Goal: Find specific page/section: Find specific page/section

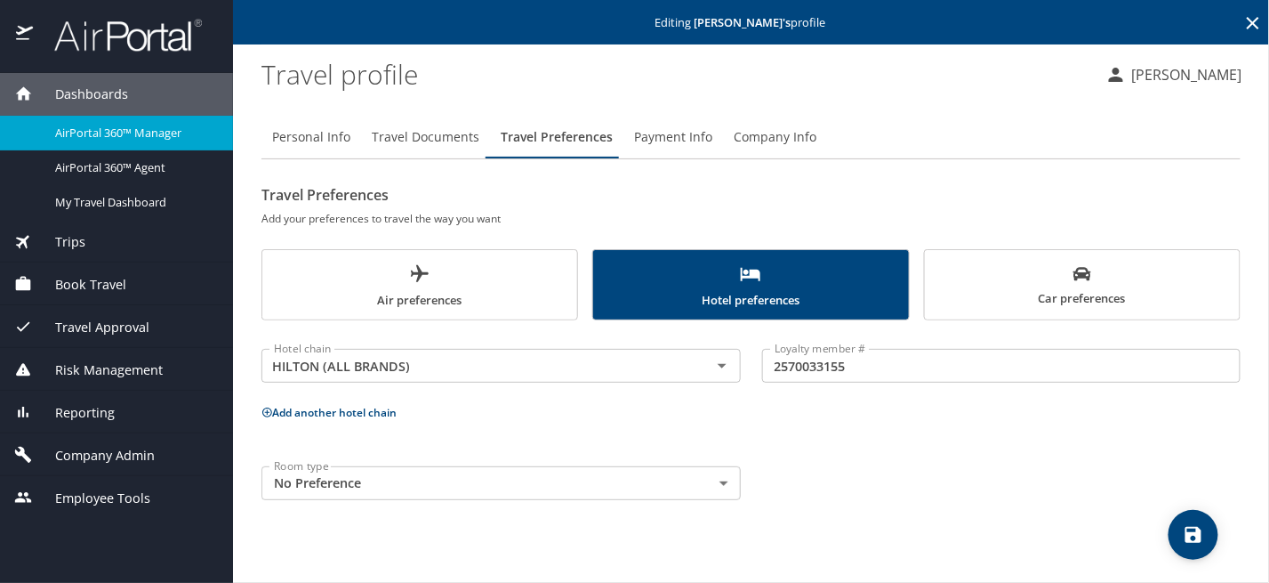
click at [140, 462] on span "Company Admin" at bounding box center [94, 456] width 122 height 20
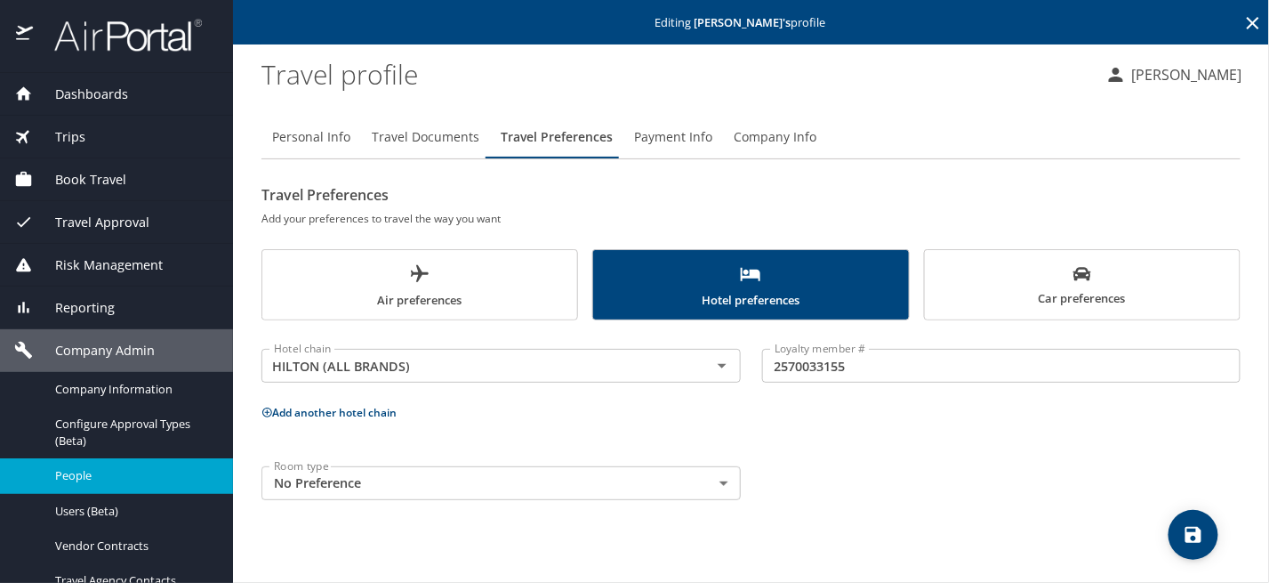
click at [139, 458] on link "People" at bounding box center [116, 475] width 233 height 35
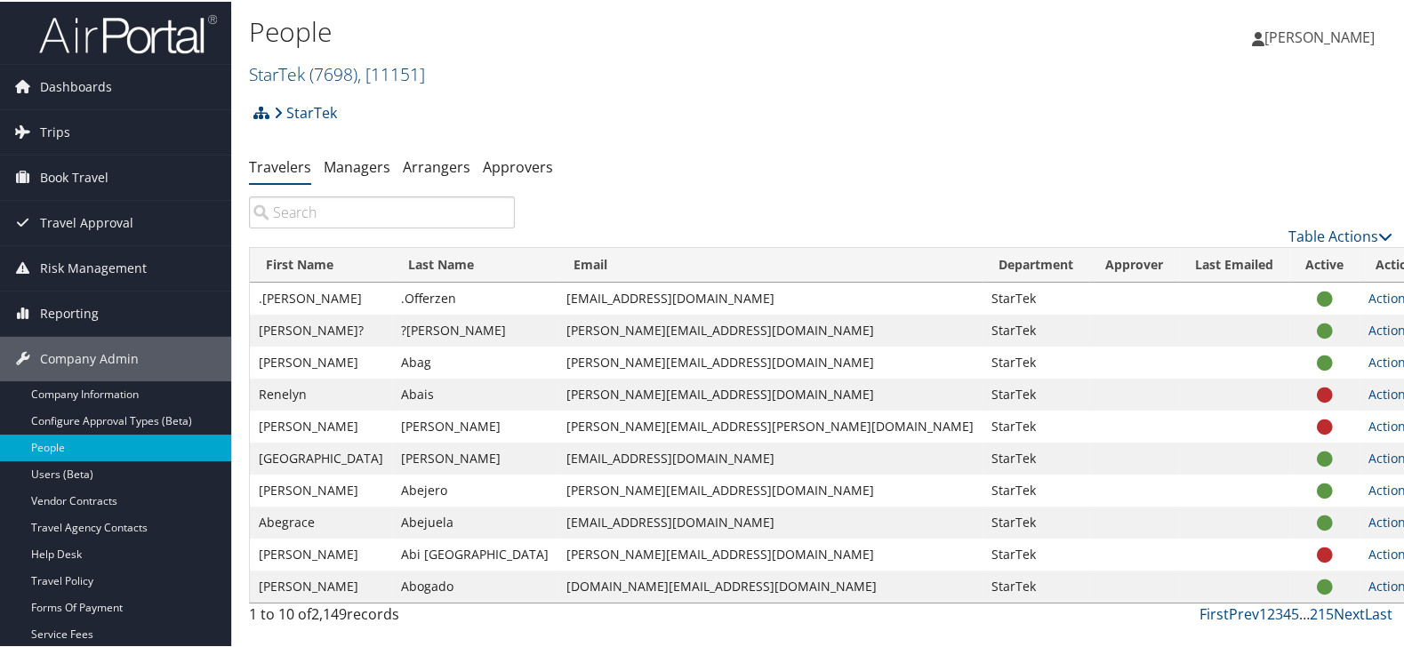
click at [345, 76] on span "( 7698 )" at bounding box center [333, 72] width 48 height 24
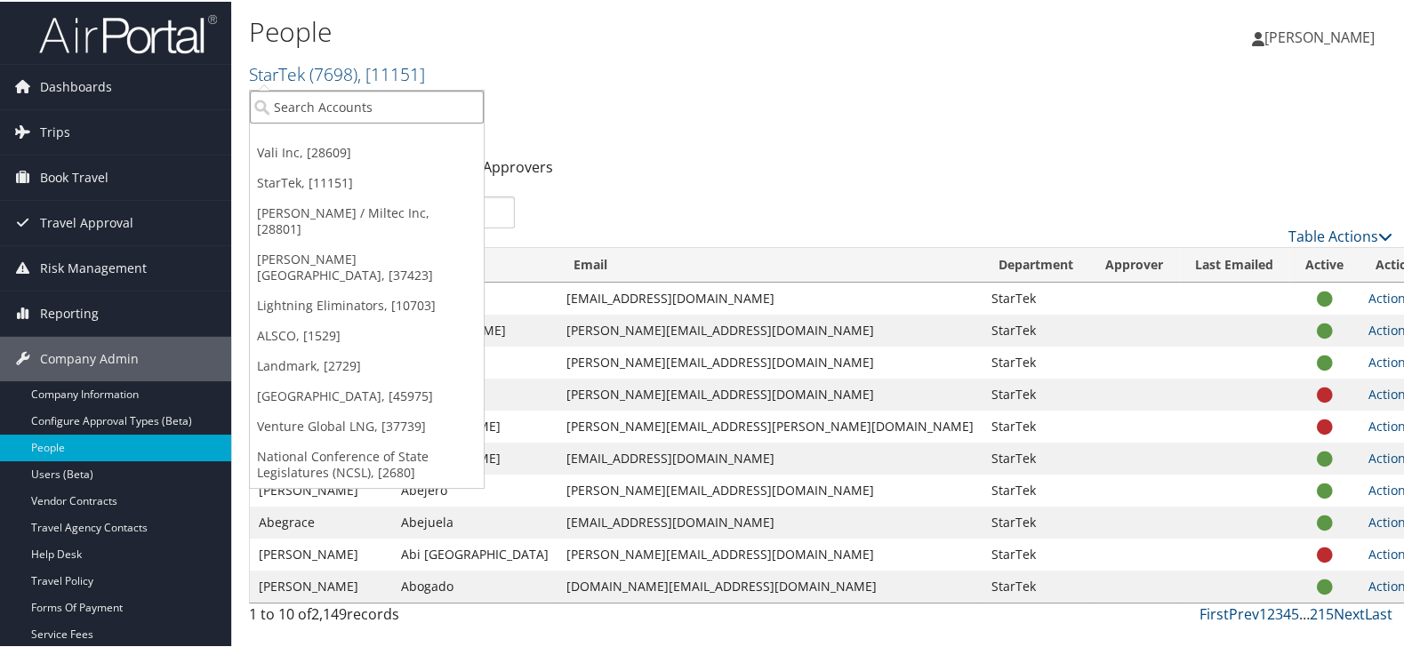
click at [345, 98] on input "search" at bounding box center [367, 105] width 234 height 33
type input "sme"
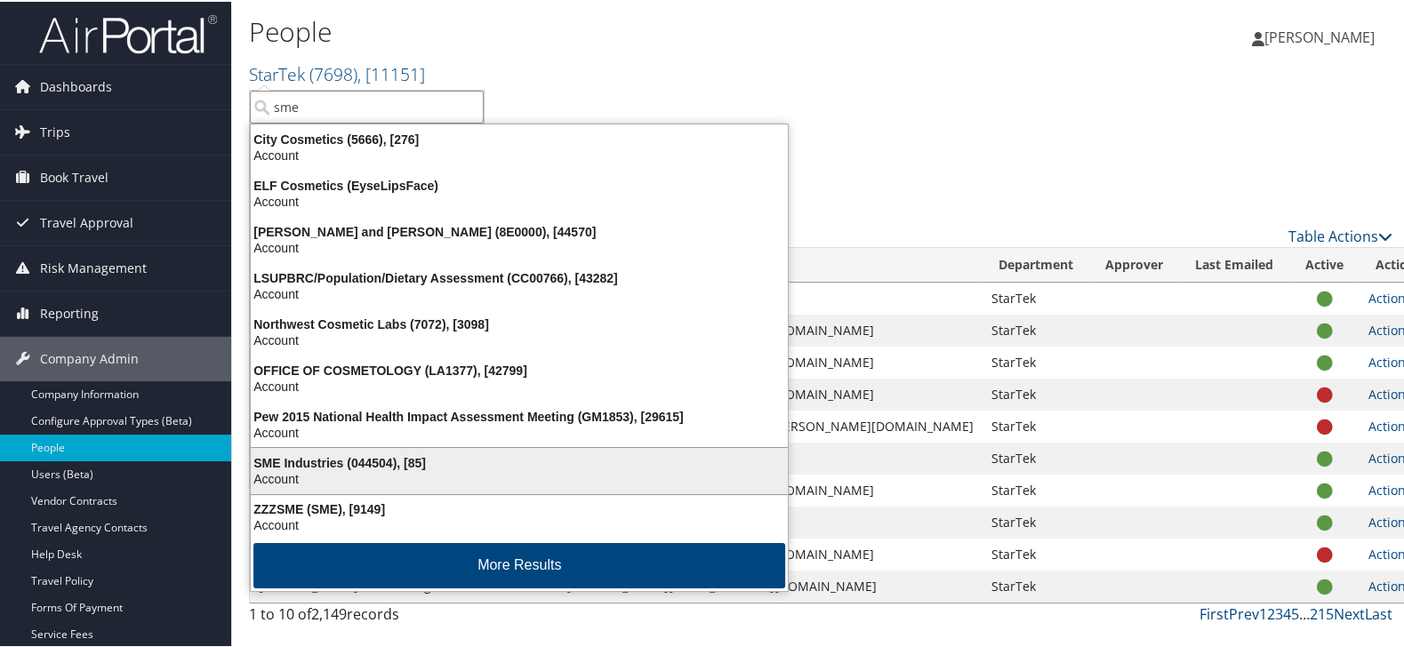
click at [398, 461] on div "SME Industries (044504), [85]" at bounding box center [519, 462] width 558 height 16
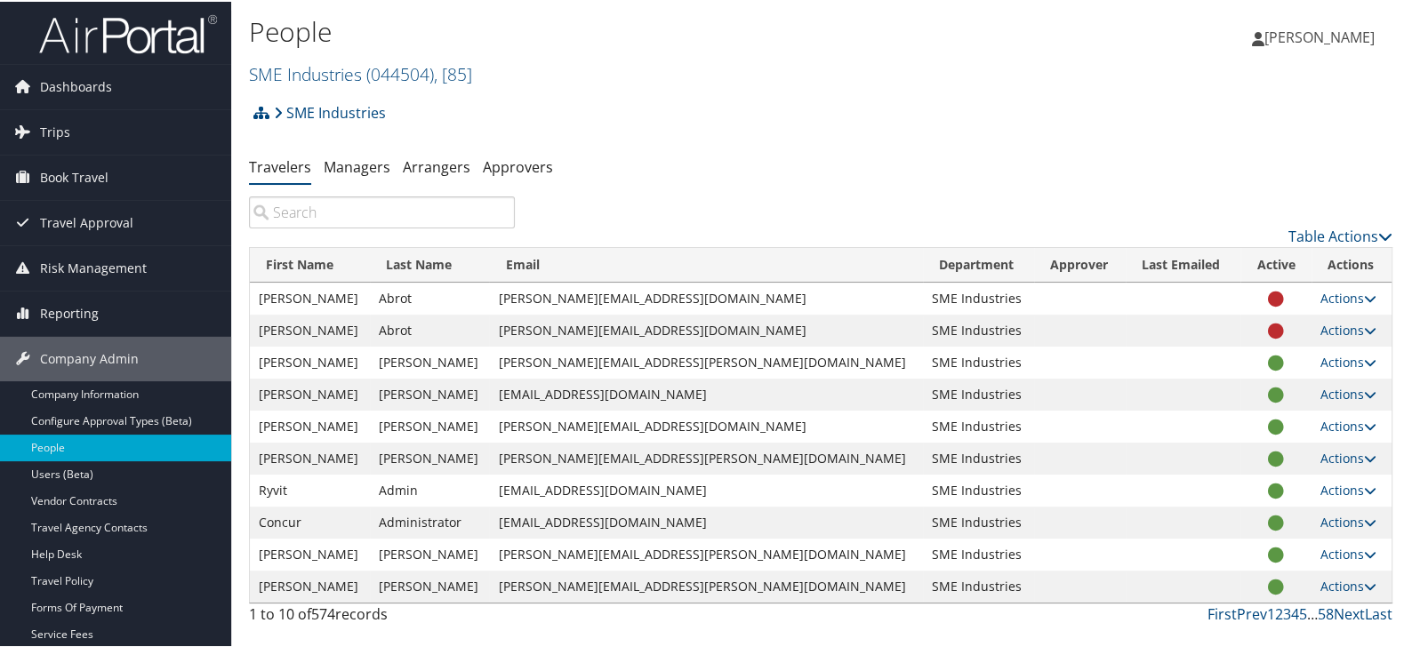
click at [380, 207] on input "search" at bounding box center [382, 211] width 266 height 32
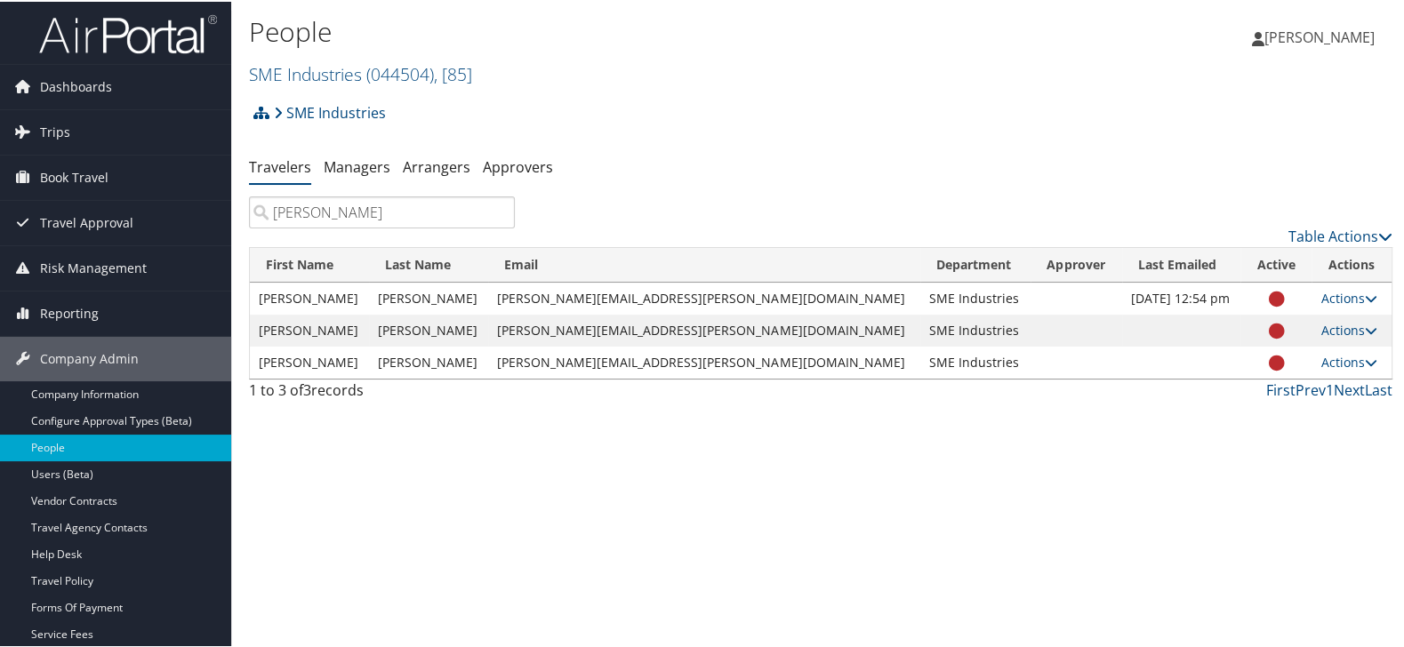
type input "ramirez"
click at [1338, 323] on link "Actions" at bounding box center [1349, 328] width 56 height 17
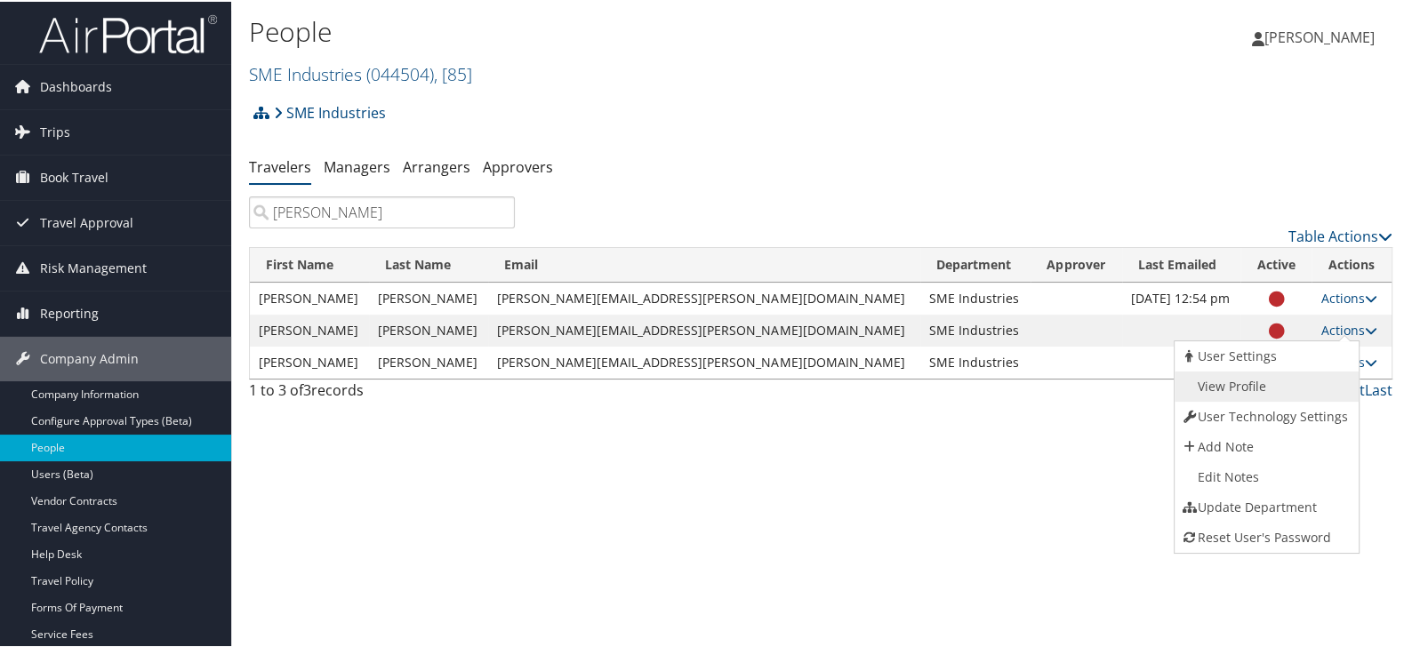
click at [1261, 386] on link "View Profile" at bounding box center [1265, 385] width 181 height 30
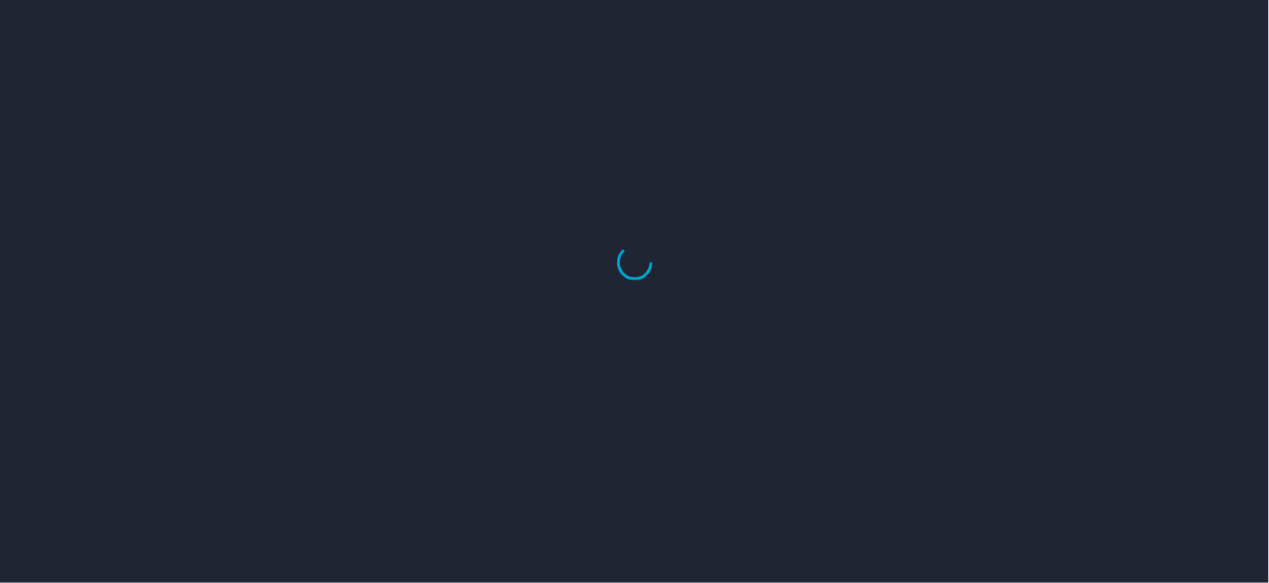
select select "US"
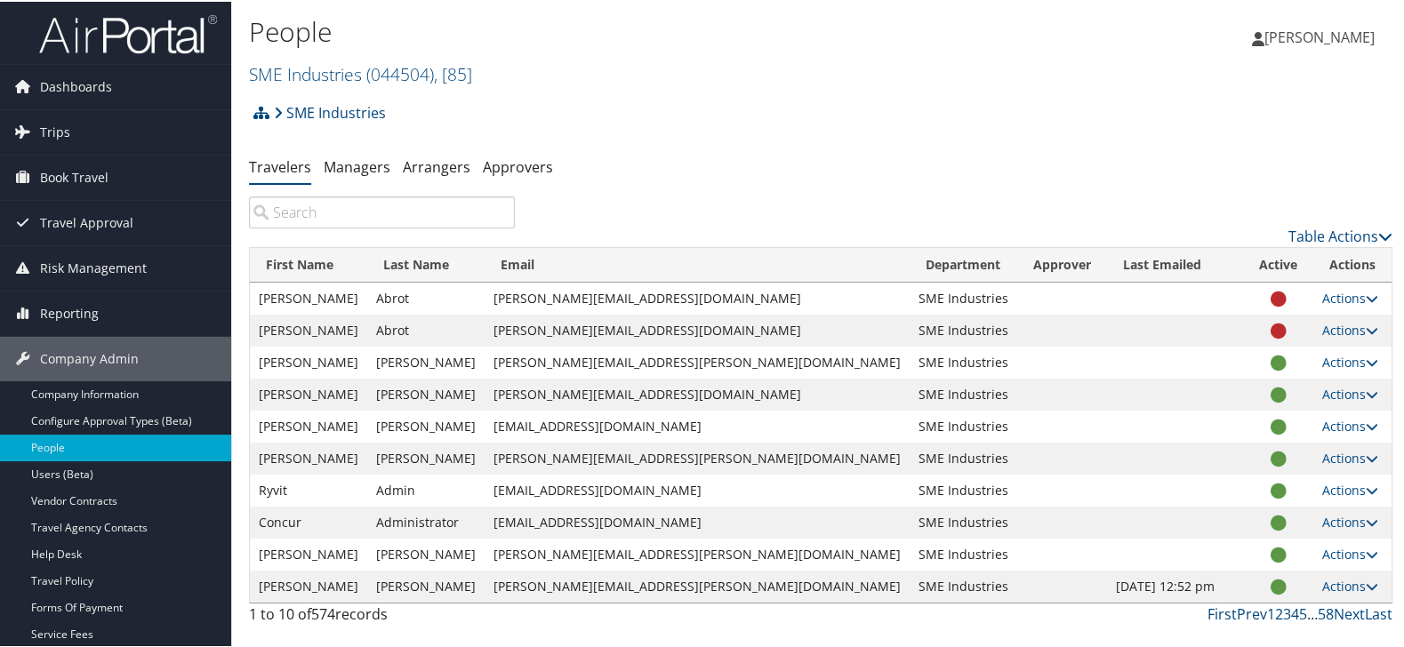
click at [384, 213] on input "search" at bounding box center [382, 211] width 266 height 32
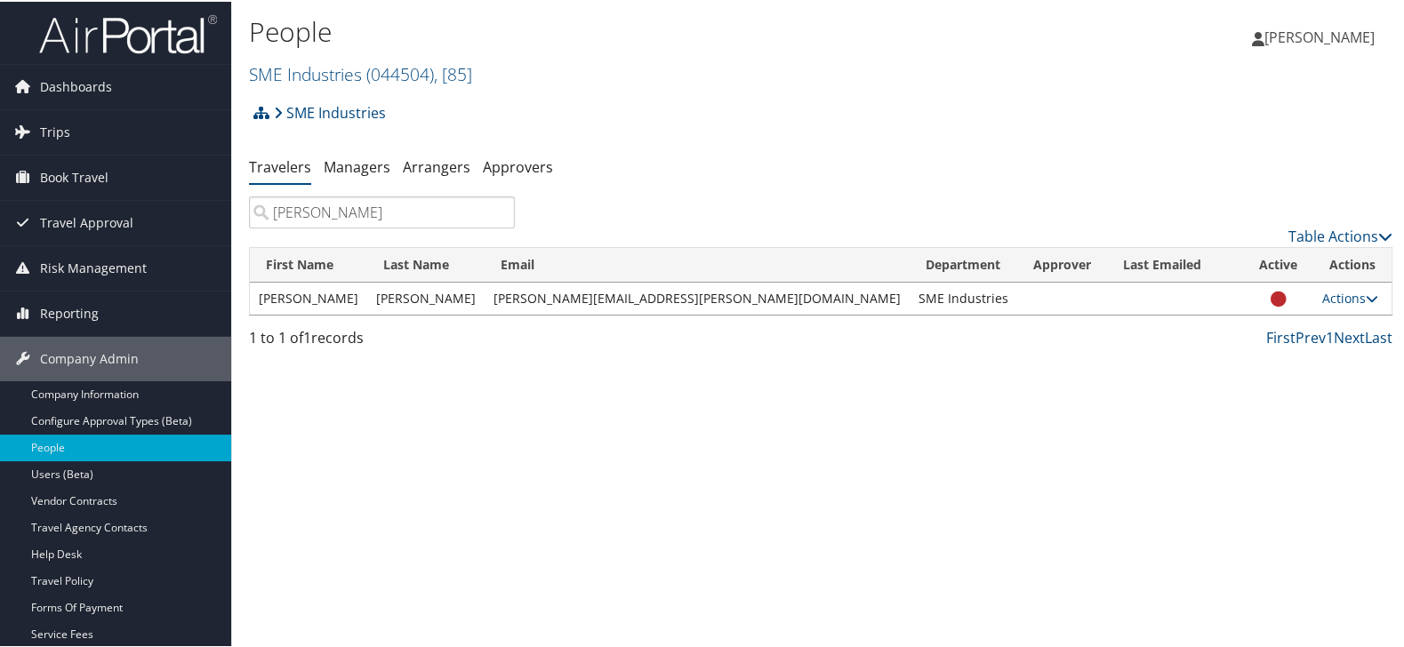
type input "[PERSON_NAME]"
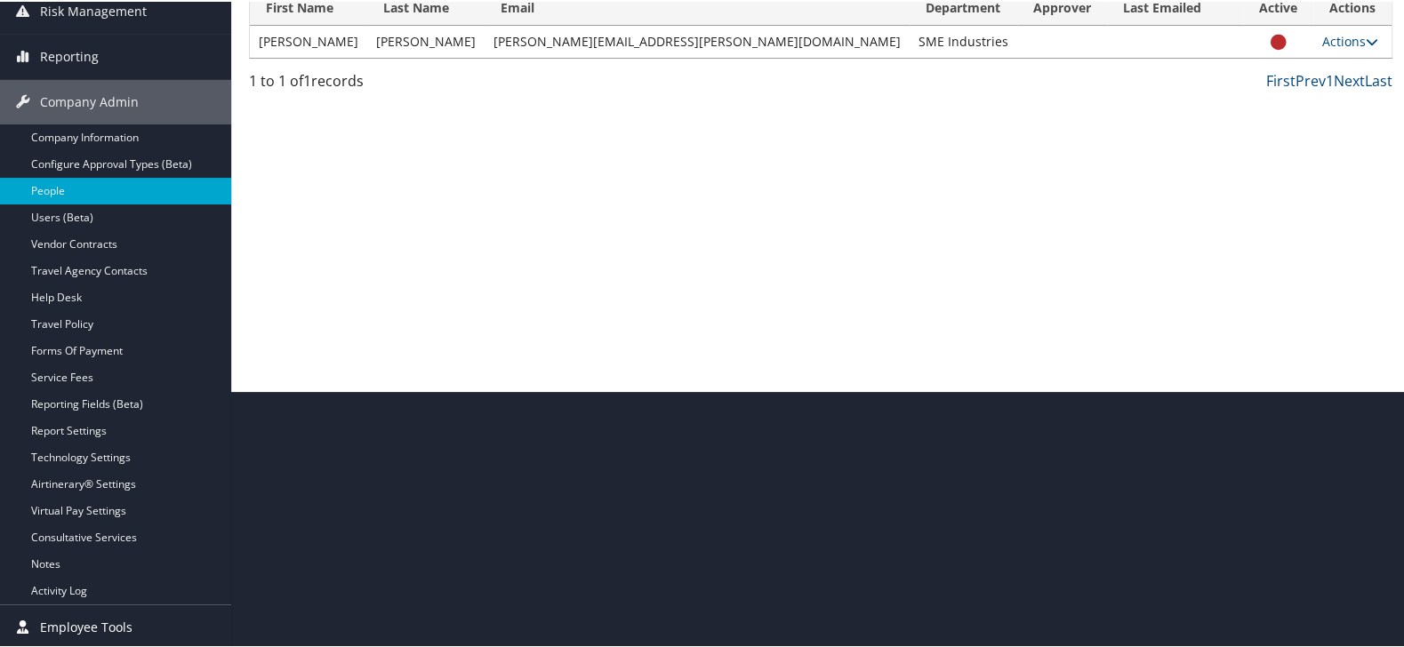
click at [153, 620] on link "Employee Tools" at bounding box center [115, 626] width 231 height 44
click at [81, 631] on span "Employee Tools" at bounding box center [86, 626] width 92 height 44
click at [124, 621] on span "Employee Tools" at bounding box center [86, 626] width 92 height 44
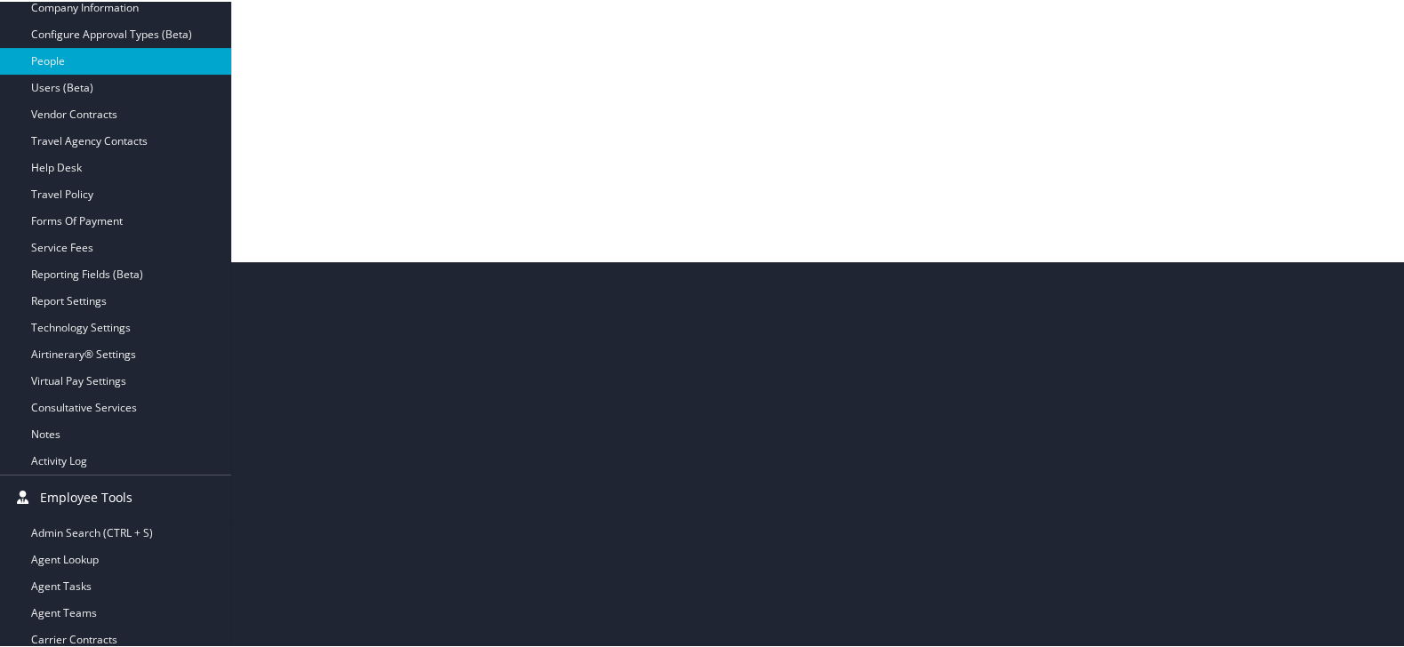
scroll to position [496, 0]
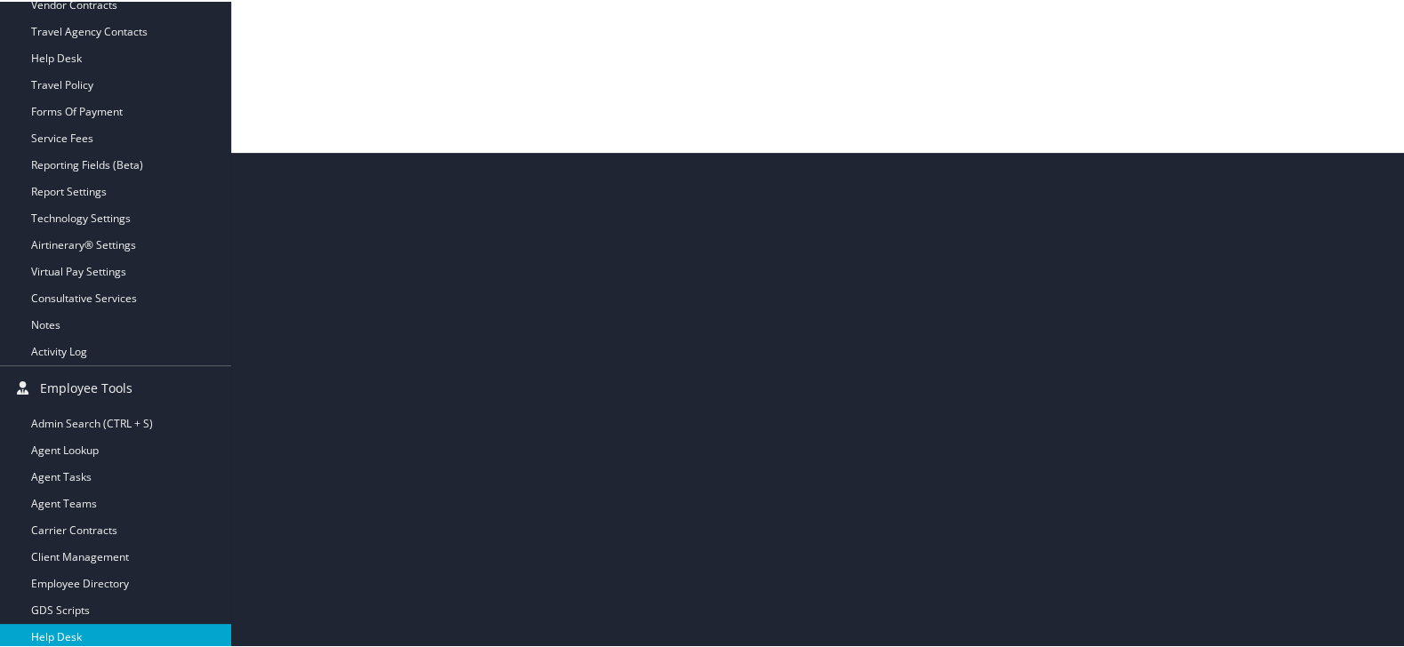
click at [149, 627] on link "Help Desk" at bounding box center [115, 636] width 231 height 27
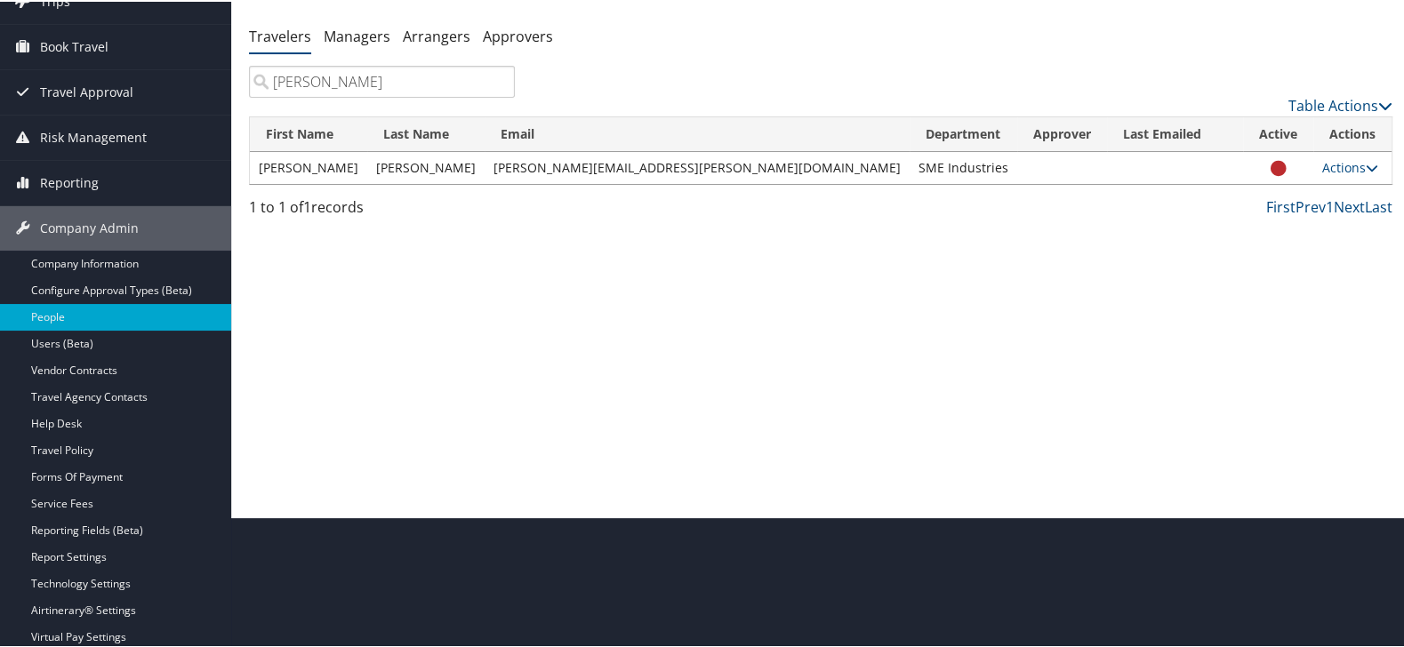
scroll to position [101, 0]
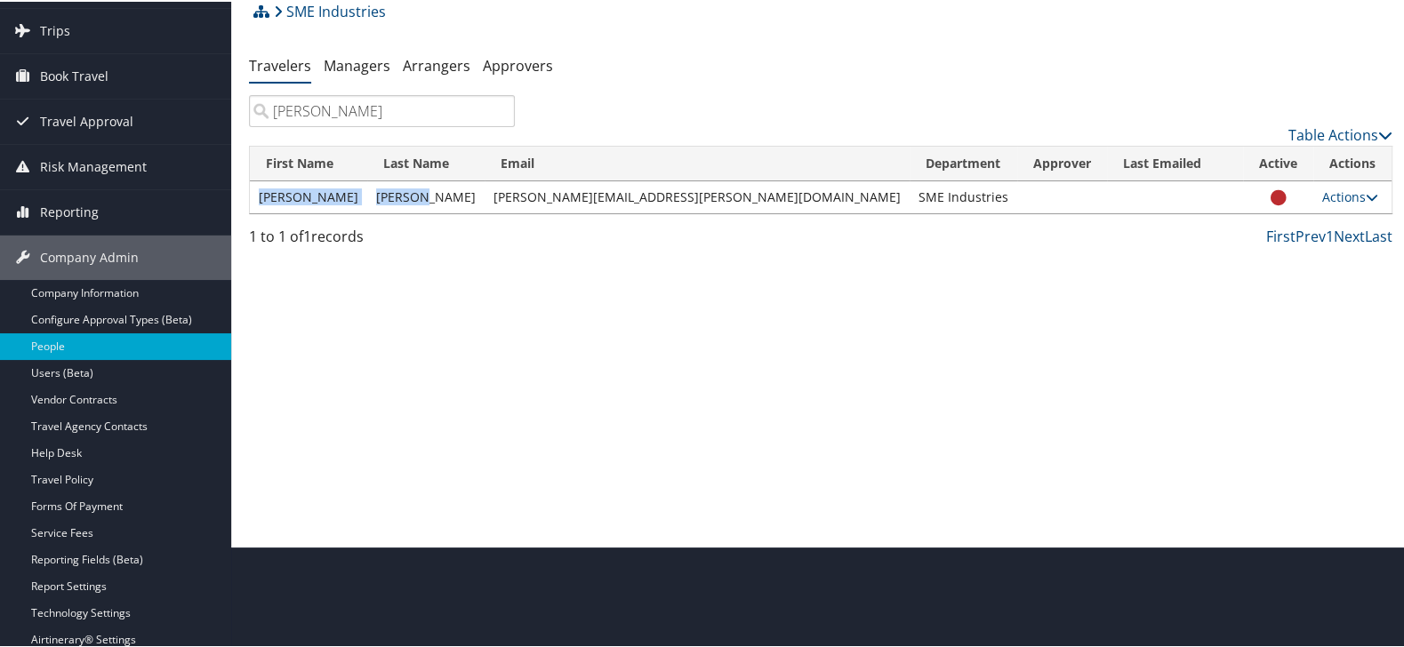
drag, startPoint x: 253, startPoint y: 189, endPoint x: 426, endPoint y: 195, distance: 172.6
click at [426, 195] on tr "[PERSON_NAME] [PERSON_NAME][EMAIL_ADDRESS][PERSON_NAME][DOMAIN_NAME] SME Indust…" at bounding box center [821, 196] width 1142 height 32
copy tr "[PERSON_NAME]"
